Goal: Task Accomplishment & Management: Complete application form

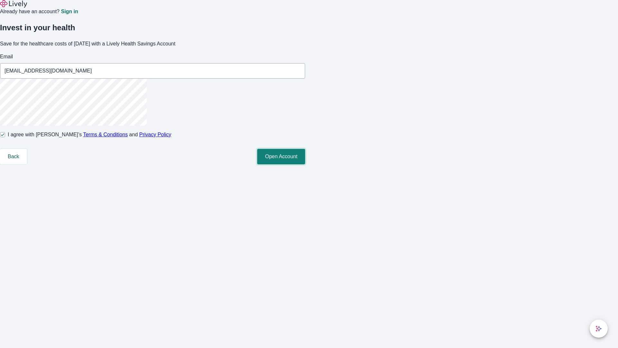
click at [305, 164] on button "Open Account" at bounding box center [281, 156] width 48 height 15
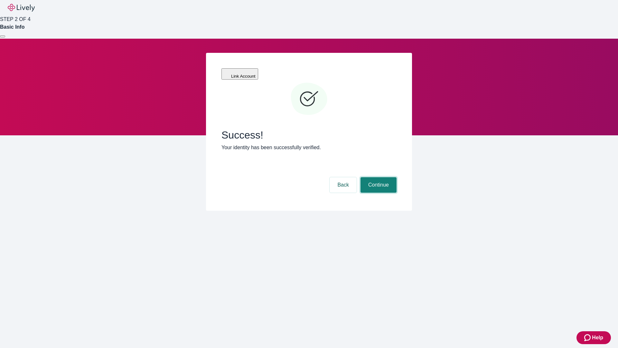
click at [378, 177] on button "Continue" at bounding box center [379, 184] width 36 height 15
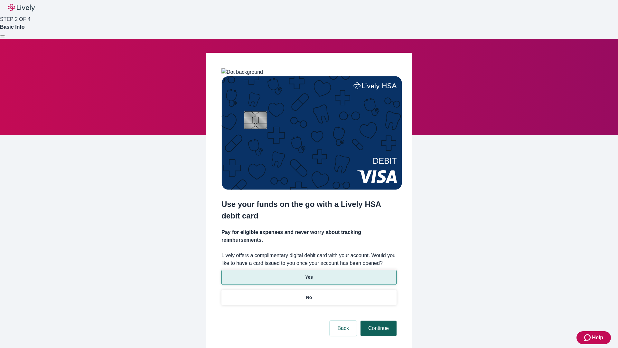
click at [309, 294] on p "No" at bounding box center [309, 297] width 6 height 7
click at [378, 320] on button "Continue" at bounding box center [379, 327] width 36 height 15
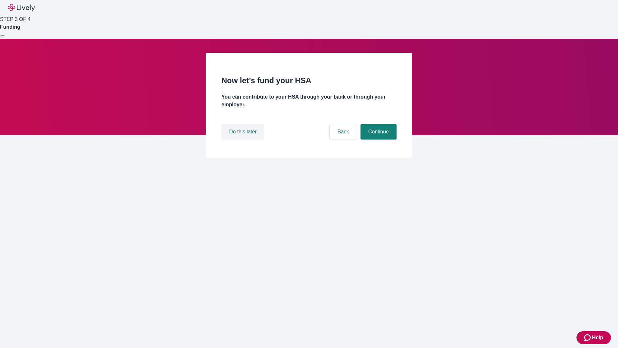
click at [244, 139] on button "Do this later" at bounding box center [242, 131] width 43 height 15
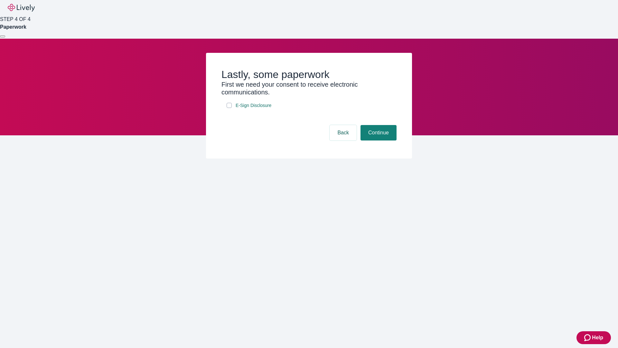
click at [229, 108] on input "E-Sign Disclosure" at bounding box center [229, 105] width 5 height 5
checkbox input "true"
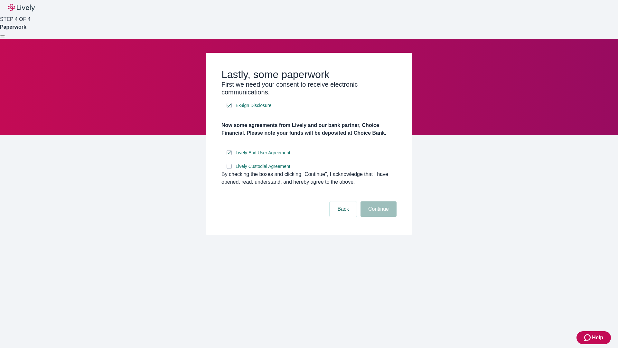
click at [229, 169] on input "Lively Custodial Agreement" at bounding box center [229, 166] width 5 height 5
checkbox input "true"
click at [378, 217] on button "Continue" at bounding box center [379, 208] width 36 height 15
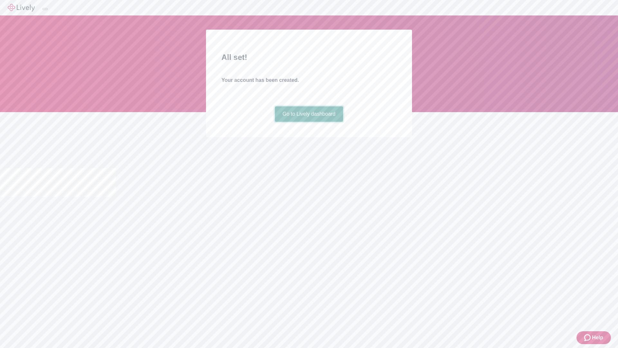
click at [309, 122] on link "Go to Lively dashboard" at bounding box center [309, 113] width 69 height 15
